Goal: Task Accomplishment & Management: Use online tool/utility

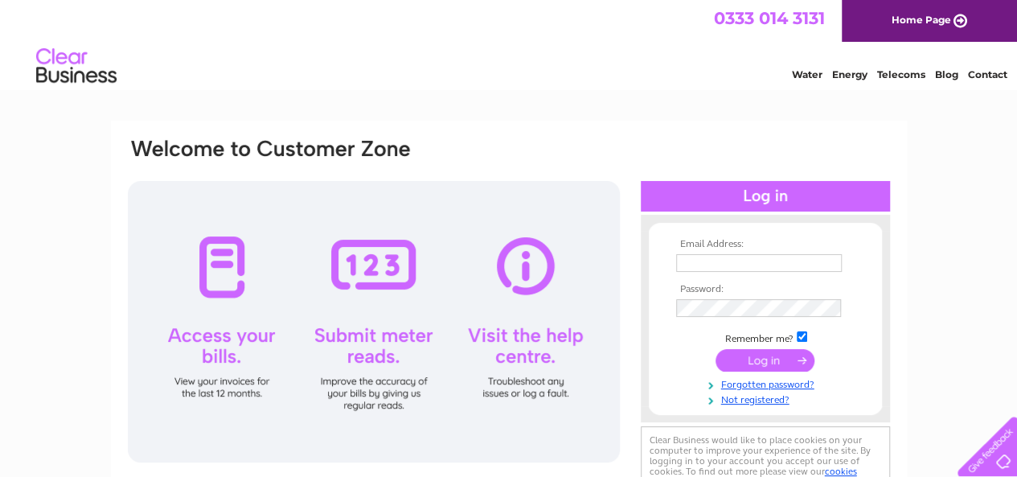
type input "[EMAIL_ADDRESS][DOMAIN_NAME]"
click at [759, 354] on input "submit" at bounding box center [764, 360] width 99 height 23
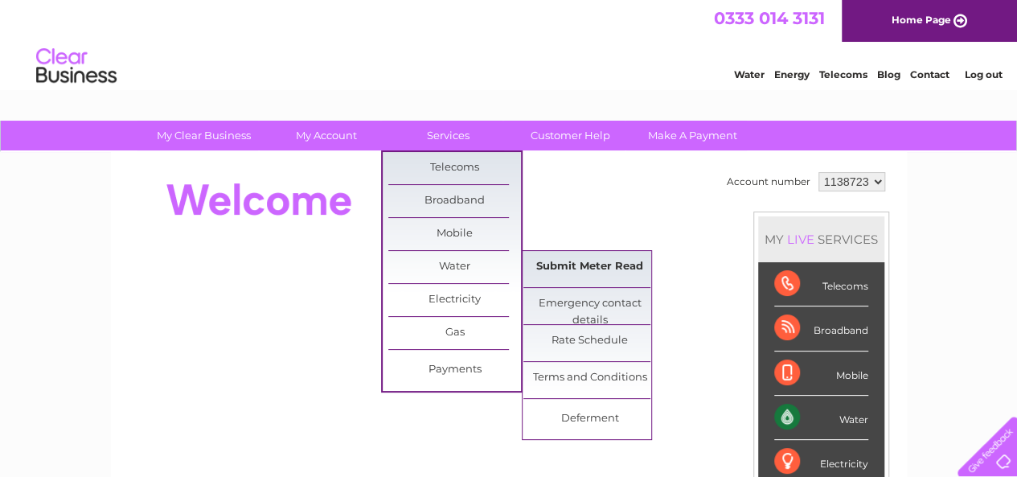
click at [578, 269] on link "Submit Meter Read" at bounding box center [589, 267] width 133 height 32
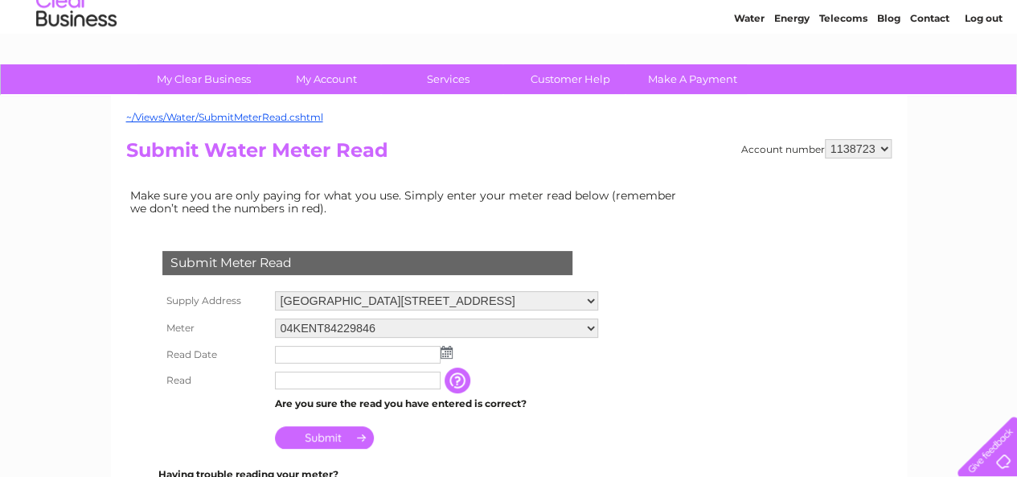
scroll to position [80, 0]
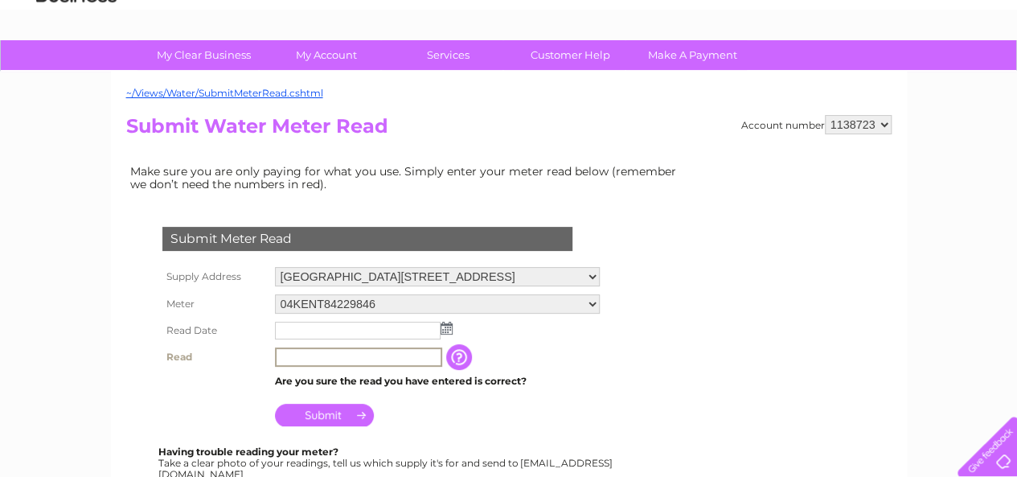
click at [332, 354] on input "text" at bounding box center [358, 356] width 167 height 19
type input "8167"
click at [447, 329] on img at bounding box center [446, 327] width 12 height 13
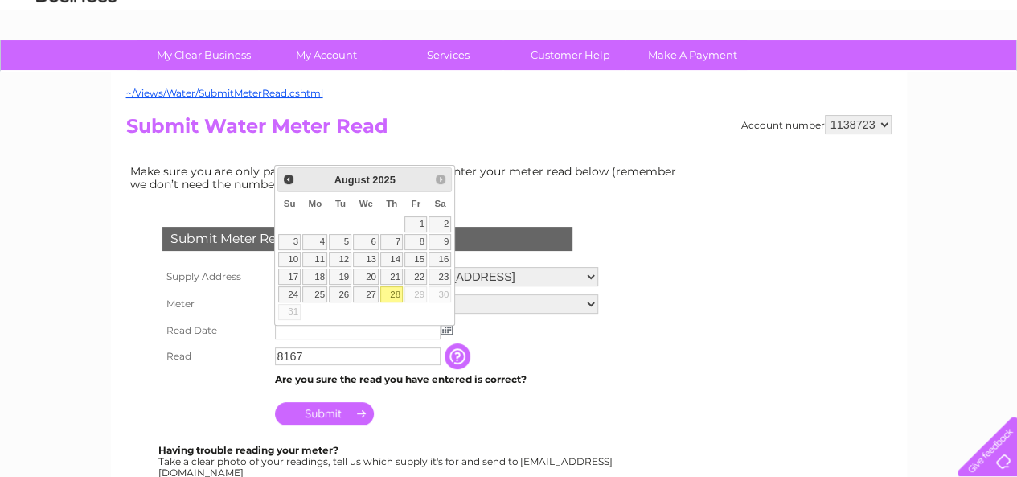
click at [394, 286] on link "28" at bounding box center [391, 294] width 23 height 16
type input "2025/08/28"
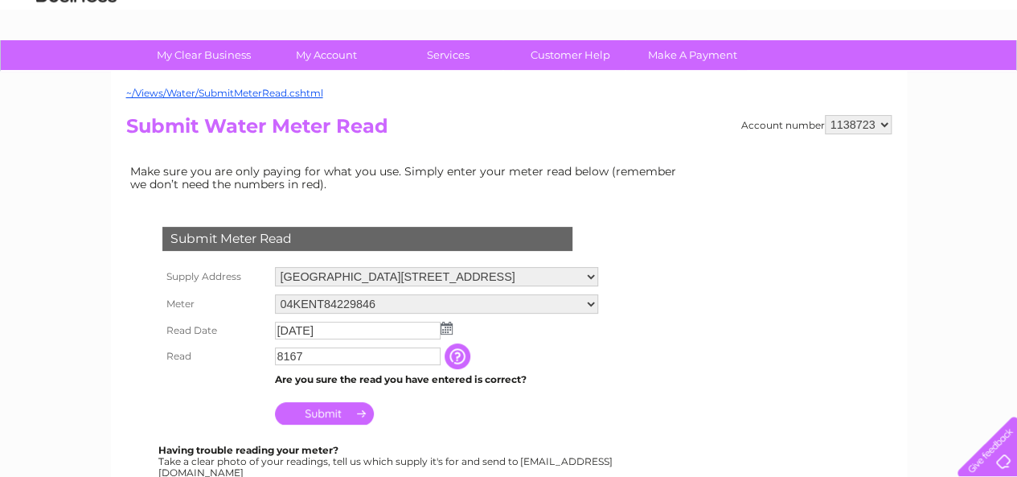
click at [322, 409] on input "Submit" at bounding box center [324, 413] width 99 height 23
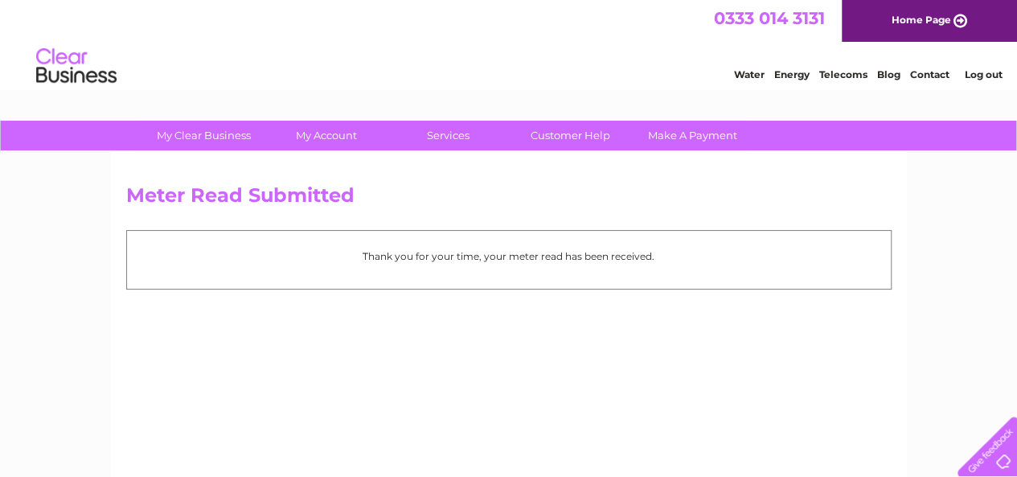
click at [991, 73] on link "Log out" at bounding box center [983, 74] width 38 height 12
